Goal: Transaction & Acquisition: Purchase product/service

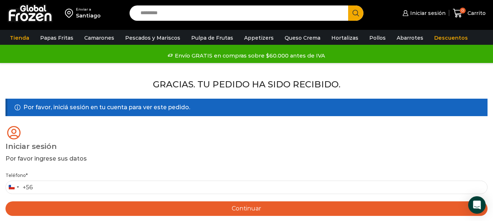
scroll to position [73, 0]
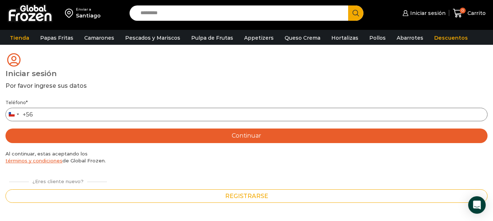
click at [62, 116] on input "Teléfono *" at bounding box center [246, 114] width 482 height 13
type input "*********"
click at [225, 177] on div "Teléfono * Chile +56 +56 Argentina +54 Chile +56 ********* Continuar Al continu…" at bounding box center [246, 151] width 482 height 104
click at [250, 141] on button "Continuar" at bounding box center [246, 136] width 482 height 15
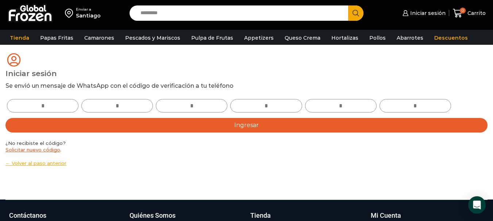
click at [65, 106] on input "text" at bounding box center [42, 105] width 71 height 13
type input "*"
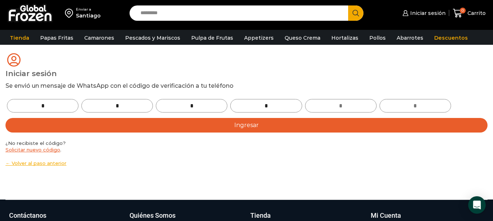
type input "*"
click at [169, 128] on button "Ingresar" at bounding box center [246, 125] width 482 height 15
click at [214, 144] on div "¿No recibiste el código? Solicitar nuevo código . ← Volver al paso anterior" at bounding box center [246, 153] width 482 height 27
drag, startPoint x: 229, startPoint y: 118, endPoint x: 227, endPoint y: 122, distance: 4.3
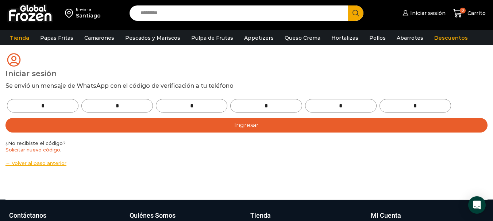
click at [227, 122] on button "Ingresar" at bounding box center [246, 125] width 482 height 15
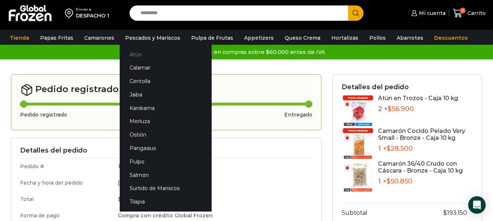
click at [129, 50] on link "Atún" at bounding box center [166, 54] width 92 height 13
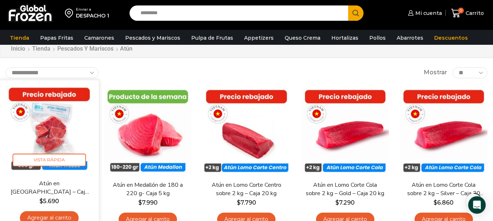
scroll to position [36, 0]
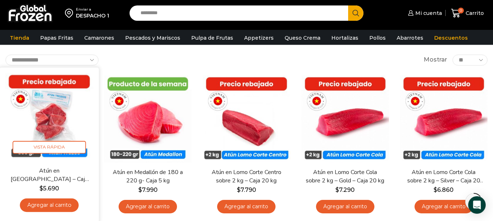
click at [47, 205] on link "Agregar al carrito" at bounding box center [49, 205] width 59 height 13
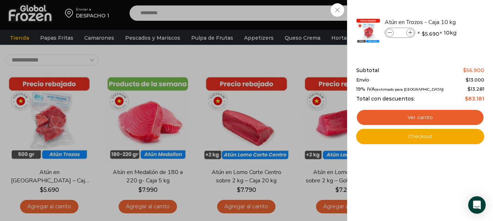
click at [449, 8] on div "1 Carrito 1 1 Shopping Cart *" at bounding box center [467, 13] width 36 height 17
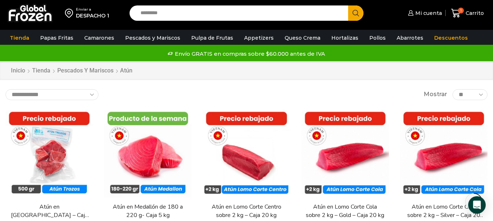
scroll to position [0, 0]
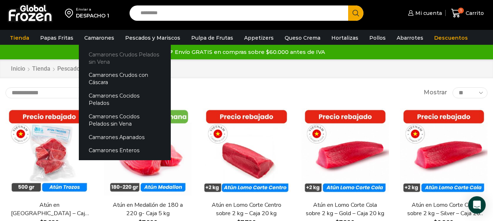
click at [97, 60] on link "Camarones Crudos Pelados sin Vena" at bounding box center [125, 58] width 92 height 21
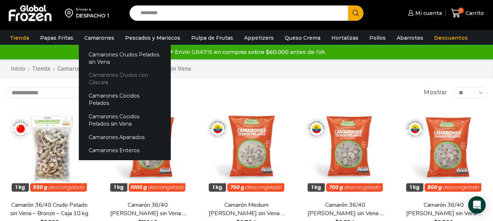
click at [112, 74] on link "Camarones Crudos con Cáscara" at bounding box center [125, 79] width 92 height 21
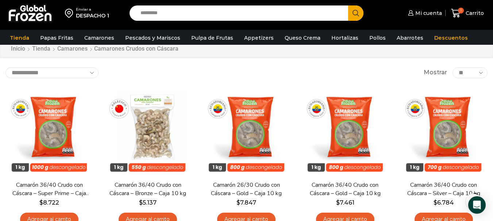
scroll to position [36, 0]
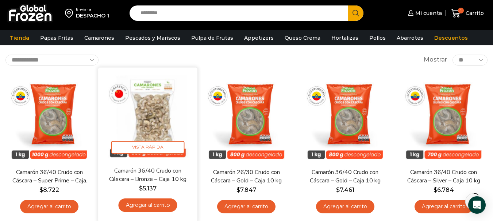
click at [153, 104] on img at bounding box center [148, 117] width 88 height 88
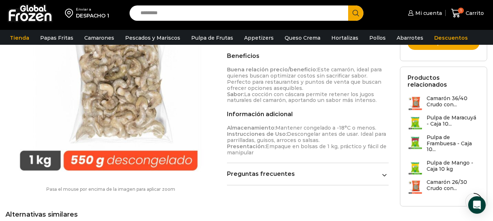
scroll to position [219, 0]
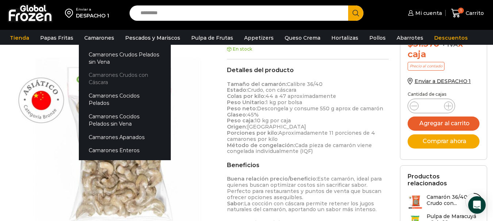
click at [118, 73] on link "Camarones Crudos con Cáscara" at bounding box center [125, 79] width 92 height 21
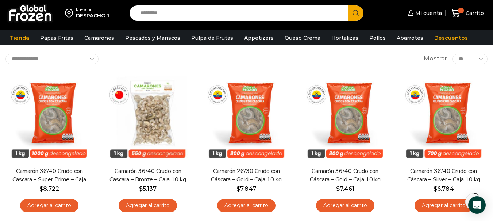
scroll to position [73, 0]
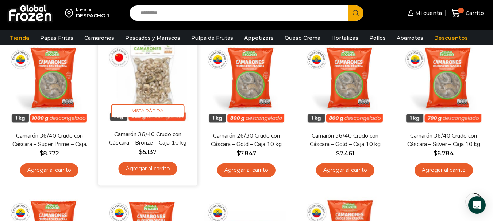
click at [146, 166] on link "Agregar al carrito" at bounding box center [147, 168] width 59 height 13
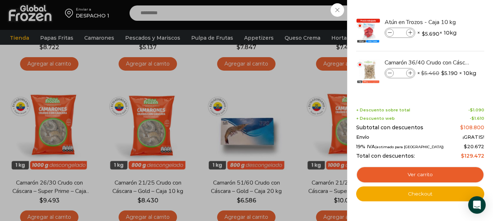
scroll to position [182, 0]
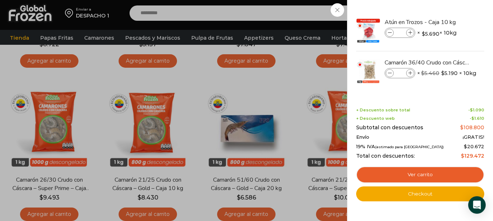
click at [449, 11] on div "2 Carrito 2 2 Shopping Cart *" at bounding box center [467, 13] width 36 height 17
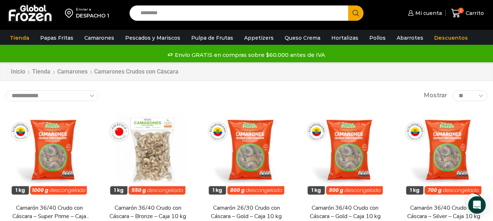
scroll to position [0, 0]
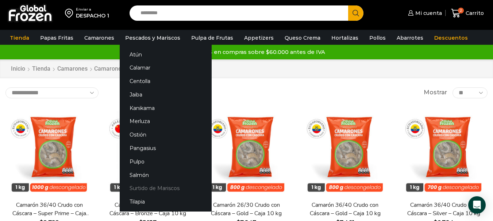
click at [148, 187] on link "Surtido de Mariscos" at bounding box center [166, 188] width 92 height 13
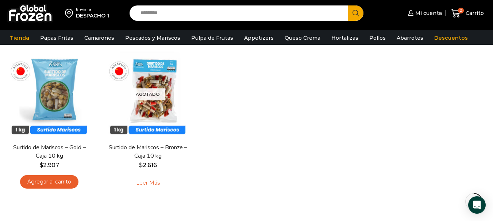
scroll to position [73, 0]
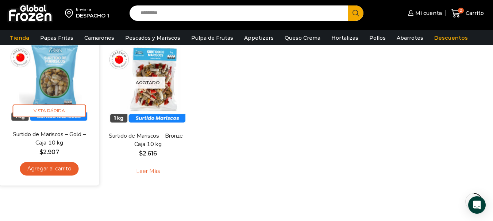
click at [52, 169] on link "Agregar al carrito" at bounding box center [49, 168] width 59 height 13
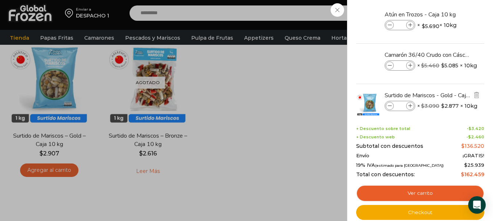
scroll to position [0, 0]
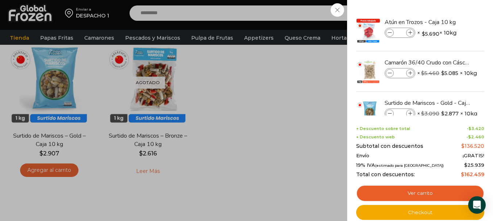
click at [449, 22] on div "3 [GEOGRAPHIC_DATA] 3 3 Shopping Cart *" at bounding box center [467, 13] width 36 height 17
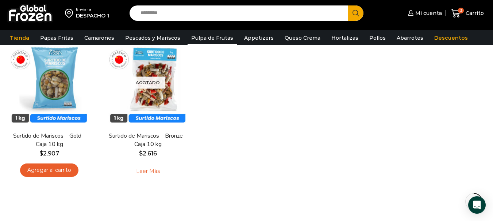
click at [215, 35] on link "Pulpa de Frutas" at bounding box center [211, 38] width 49 height 14
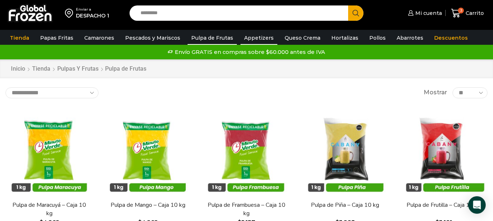
click at [257, 35] on link "Appetizers" at bounding box center [258, 38] width 37 height 14
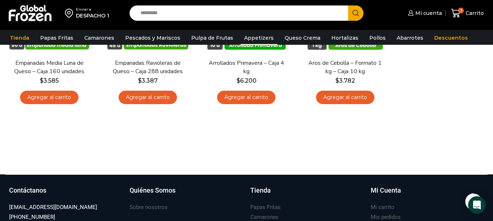
scroll to position [36, 0]
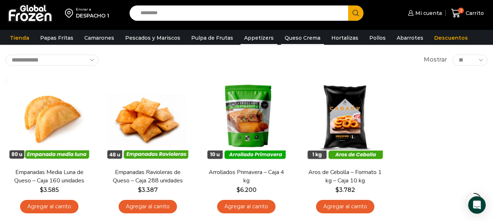
click at [293, 41] on link "Queso Crema" at bounding box center [302, 38] width 43 height 14
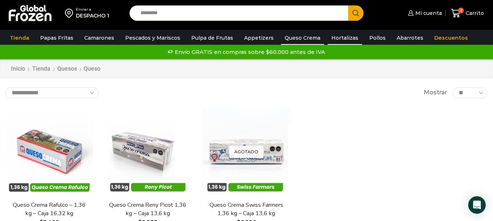
click at [343, 38] on link "Hortalizas" at bounding box center [344, 38] width 34 height 14
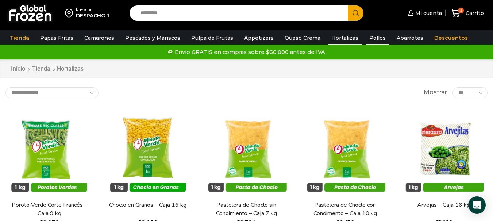
click at [365, 40] on link "Pollos" at bounding box center [377, 38] width 24 height 14
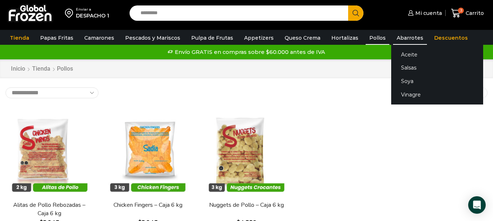
click at [398, 36] on link "Abarrotes" at bounding box center [410, 38] width 34 height 14
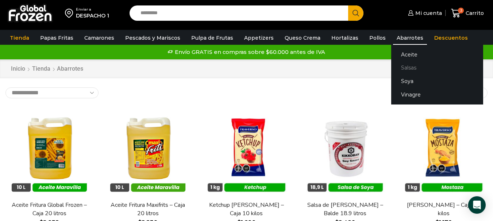
click at [403, 66] on link "Salsas" at bounding box center [437, 67] width 92 height 13
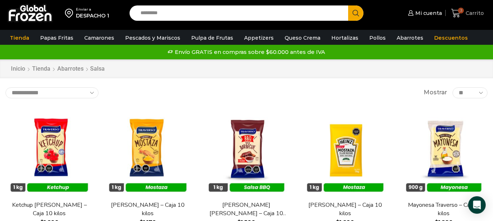
click at [463, 13] on span "3" at bounding box center [461, 11] width 6 height 6
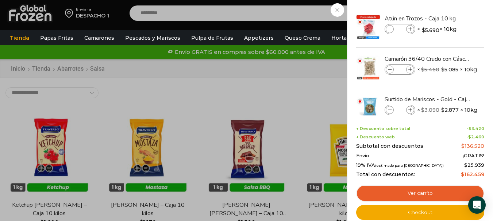
scroll to position [3, 0]
